Goal: Task Accomplishment & Management: Manage account settings

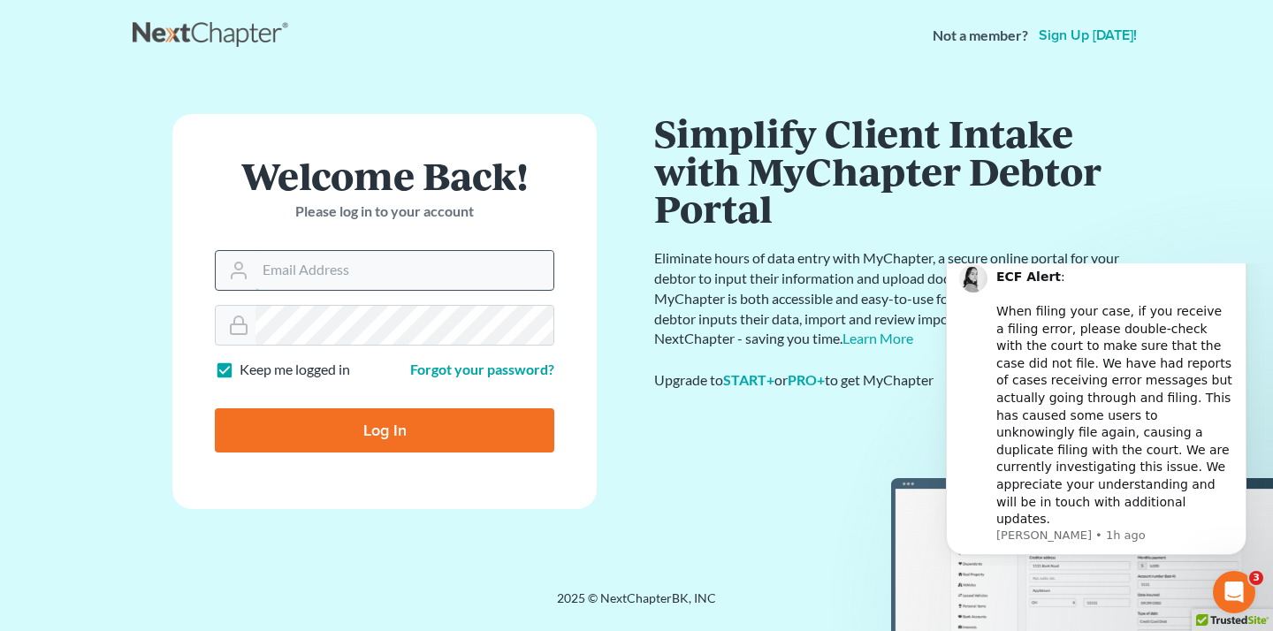
click at [310, 272] on input "Email Address" at bounding box center [404, 270] width 298 height 39
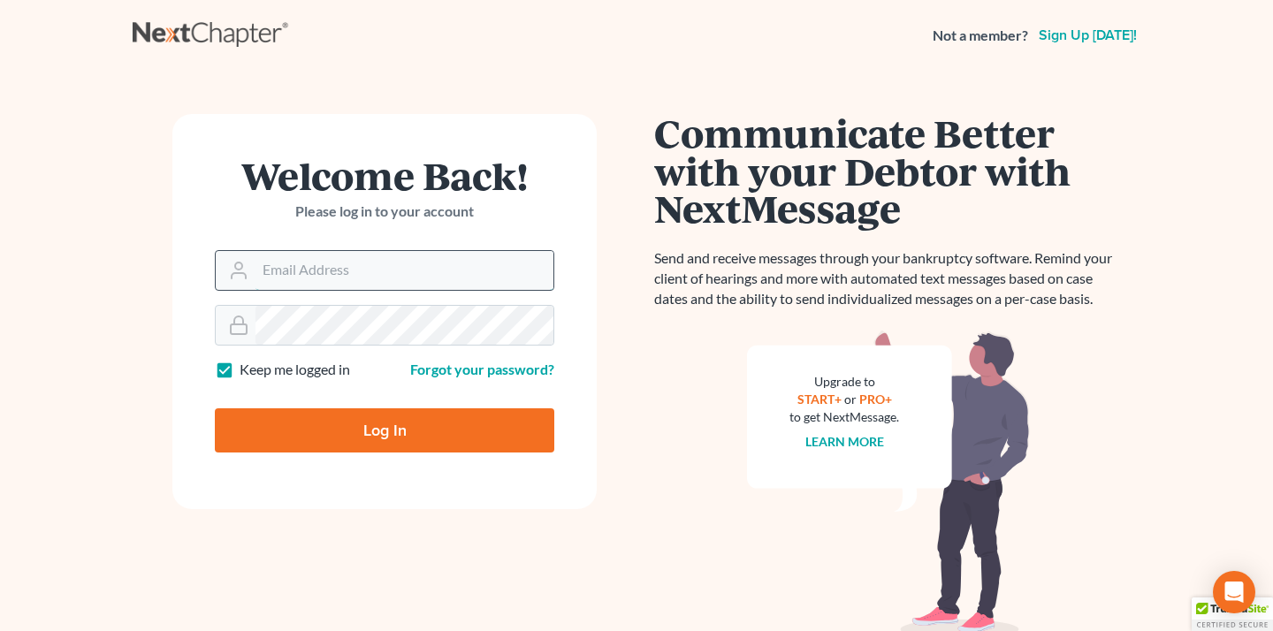
click at [426, 286] on input "Email Address" at bounding box center [404, 270] width 298 height 39
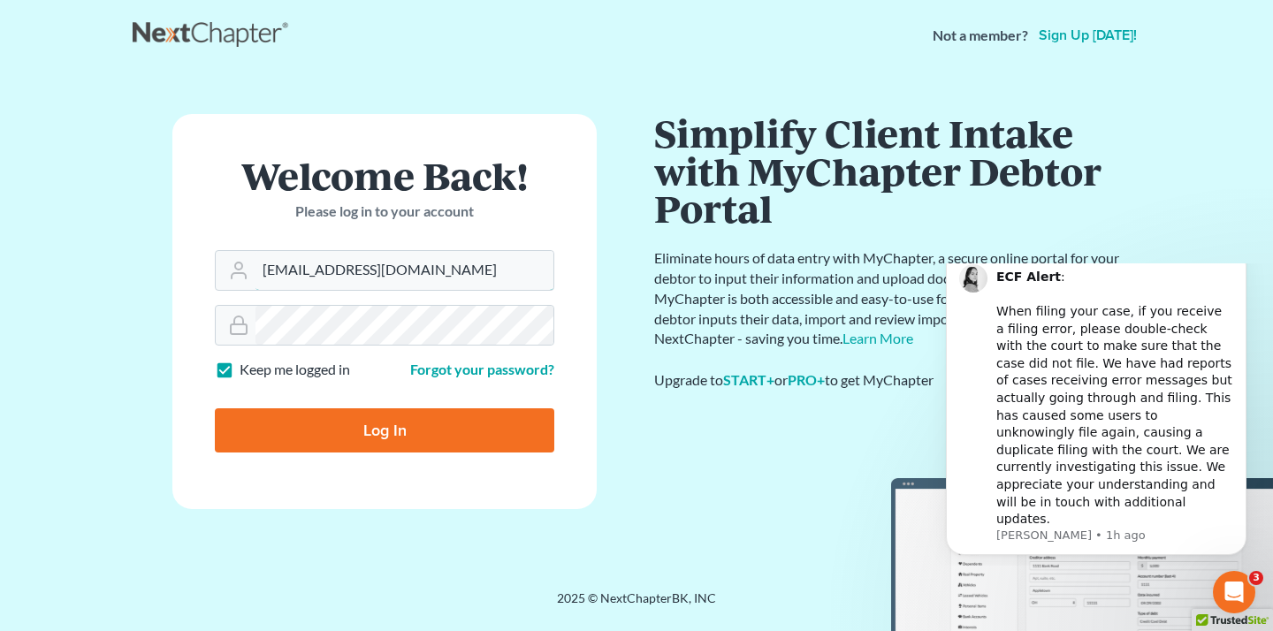
type input "paralegal@mvnlaw.com"
click at [398, 453] on form "Welcome Back! Please log in to your account Email Address paralegal@mvnlaw.com …" at bounding box center [384, 311] width 424 height 395
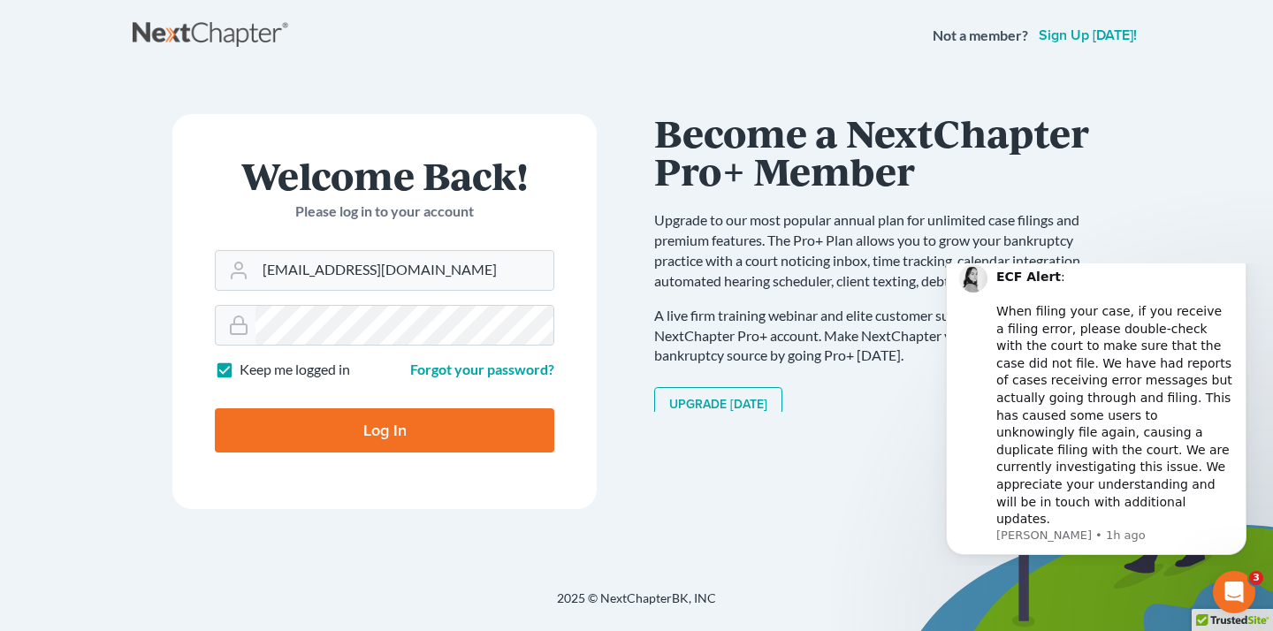
click at [398, 438] on input "Log In" at bounding box center [384, 430] width 339 height 44
type input "Thinking..."
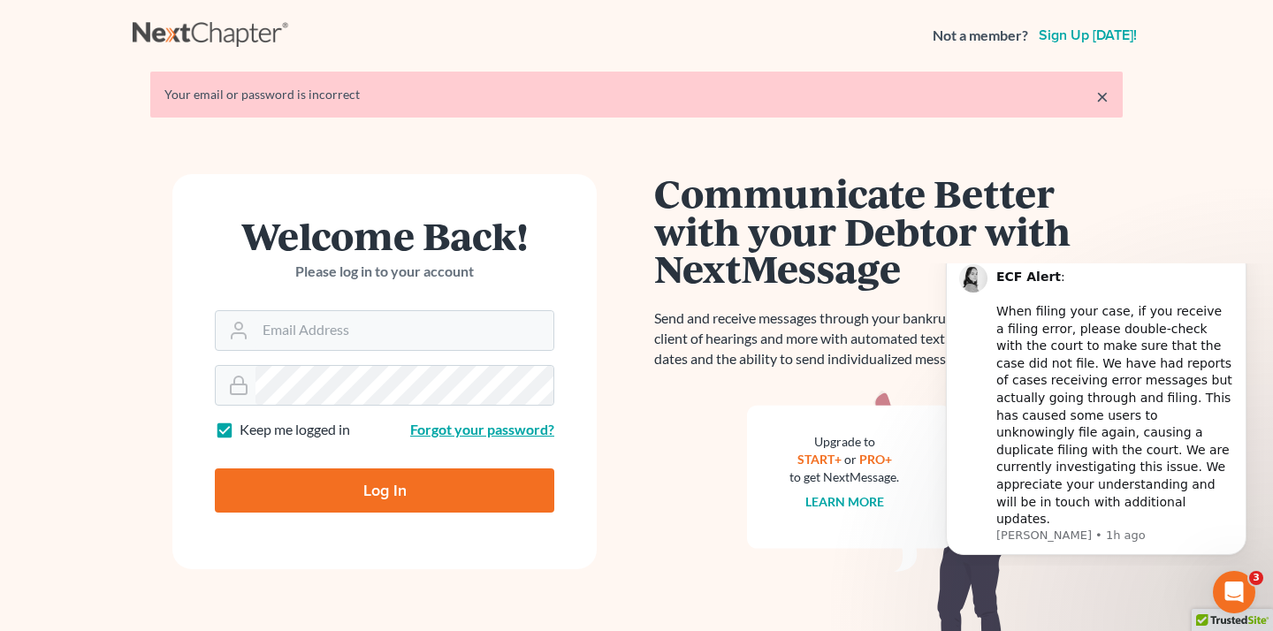
click at [490, 437] on link "Forgot your password?" at bounding box center [482, 429] width 144 height 17
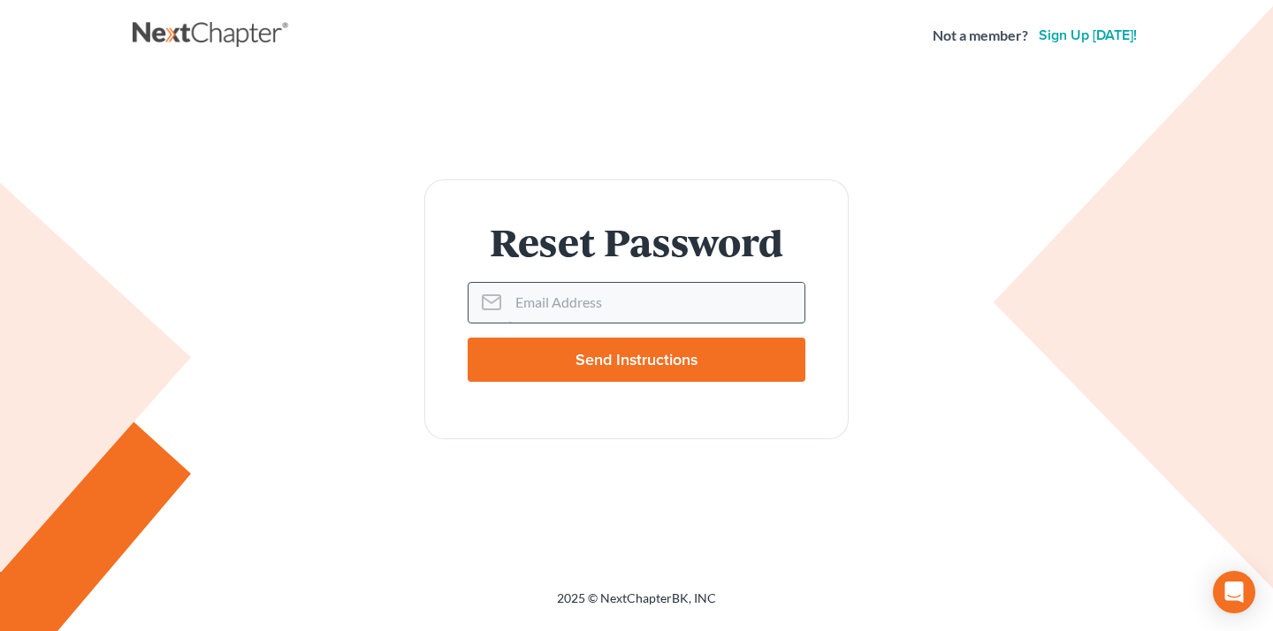
click at [572, 301] on input "Email Address" at bounding box center [656, 302] width 296 height 39
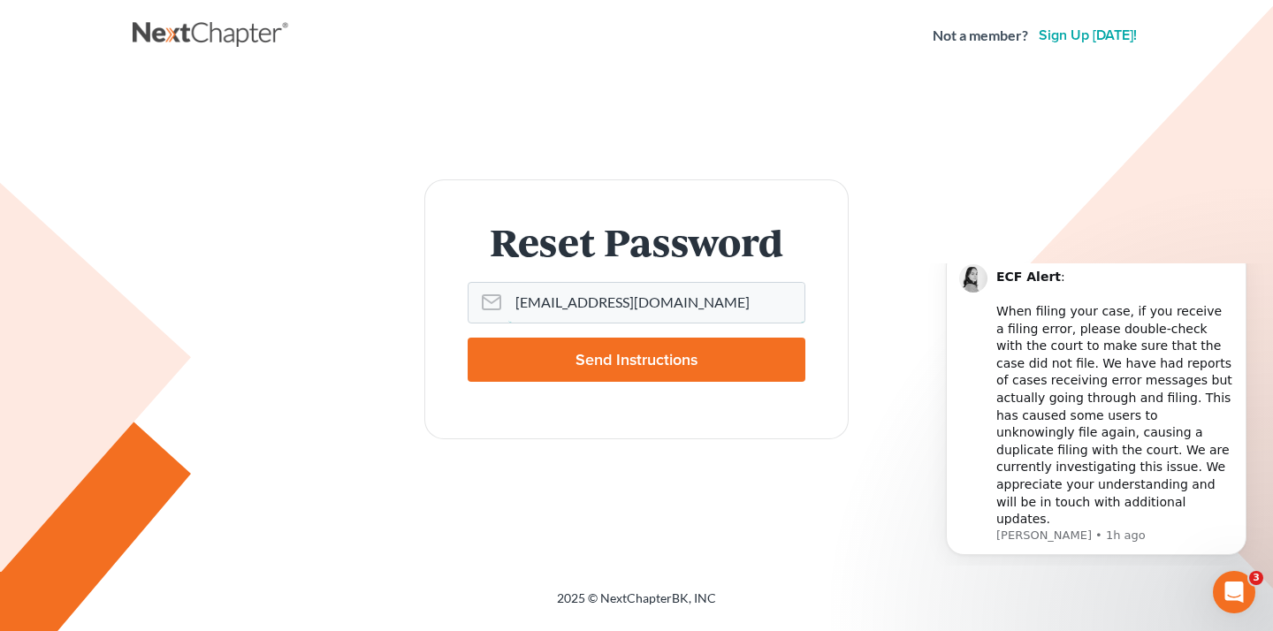
type input "paralegal@mvnlaw.com"
click at [622, 360] on input "Send Instructions" at bounding box center [637, 360] width 338 height 44
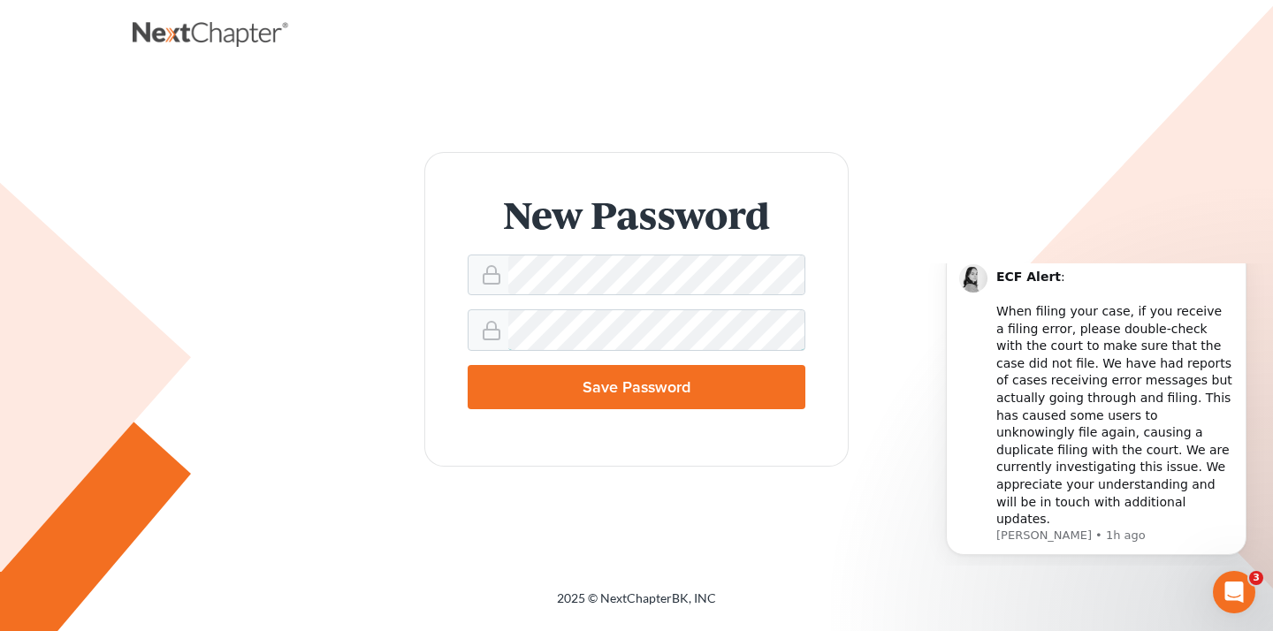
click at [468, 365] on input "Save Password" at bounding box center [637, 387] width 338 height 44
type input "Thinking..."
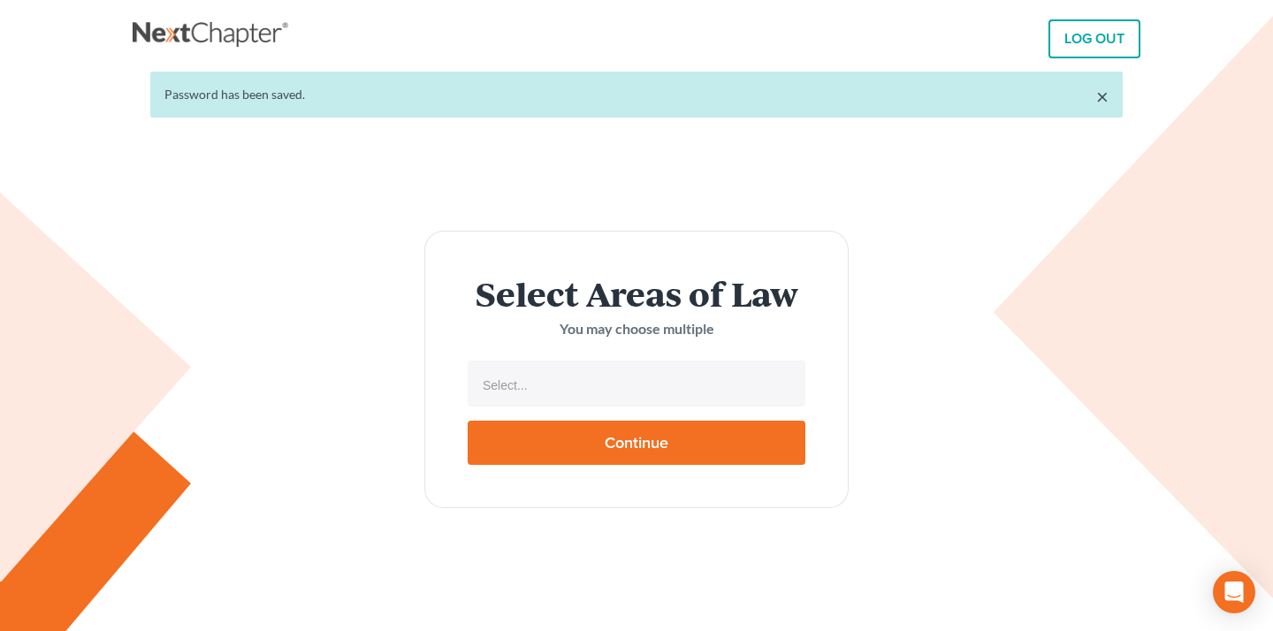
select select
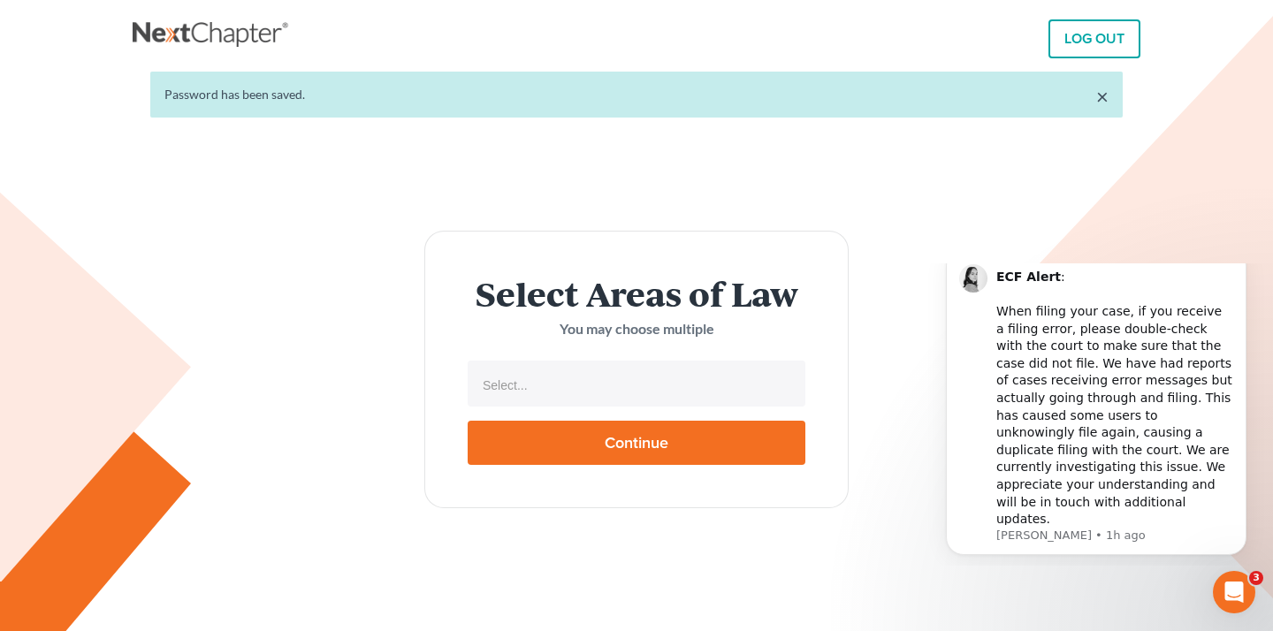
click at [1070, 42] on link "LOG OUT" at bounding box center [1094, 38] width 92 height 39
